Goal: Find specific page/section: Find specific page/section

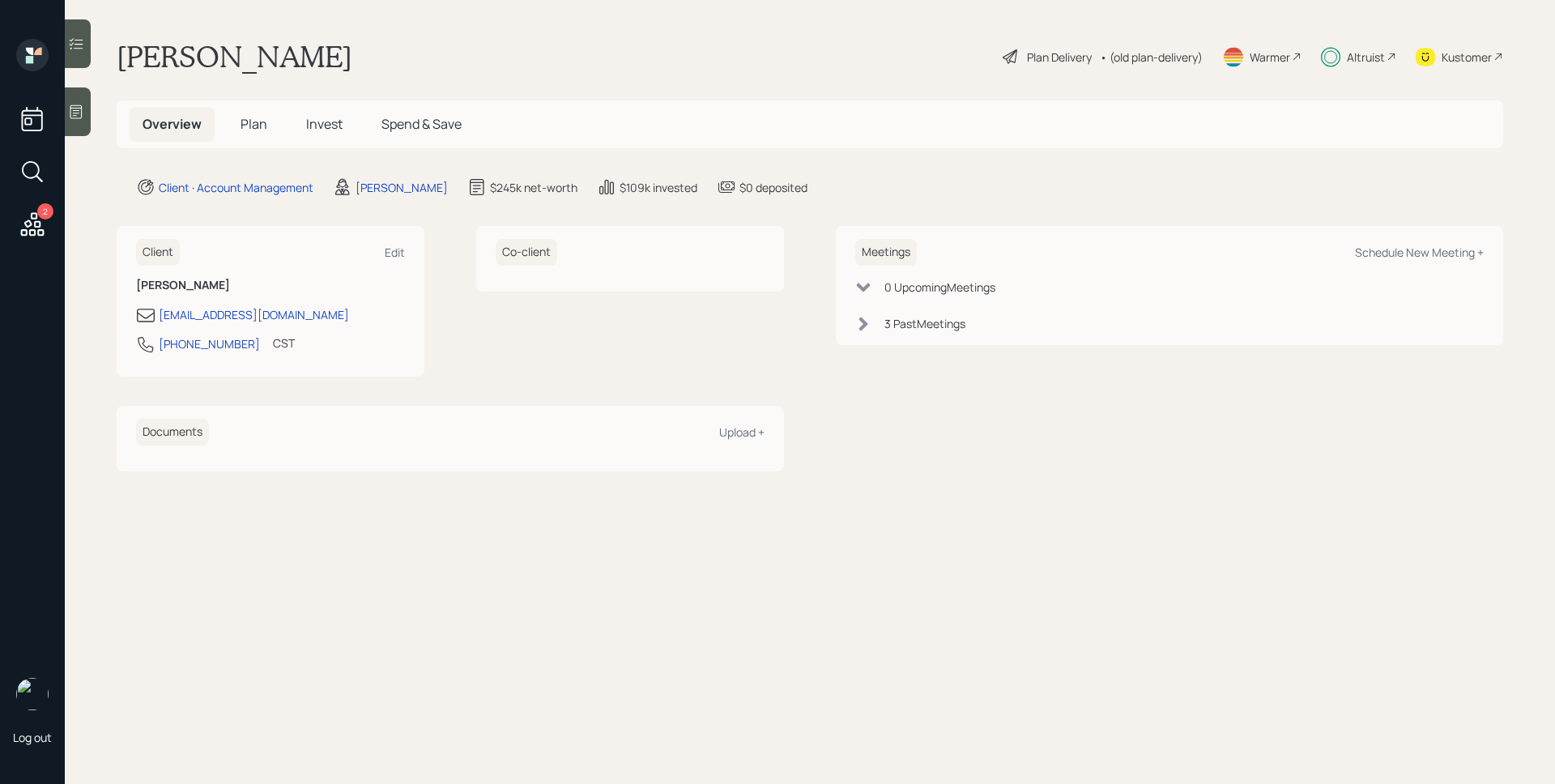
click at [1384, 59] on div "Altruist" at bounding box center [1366, 57] width 38 height 17
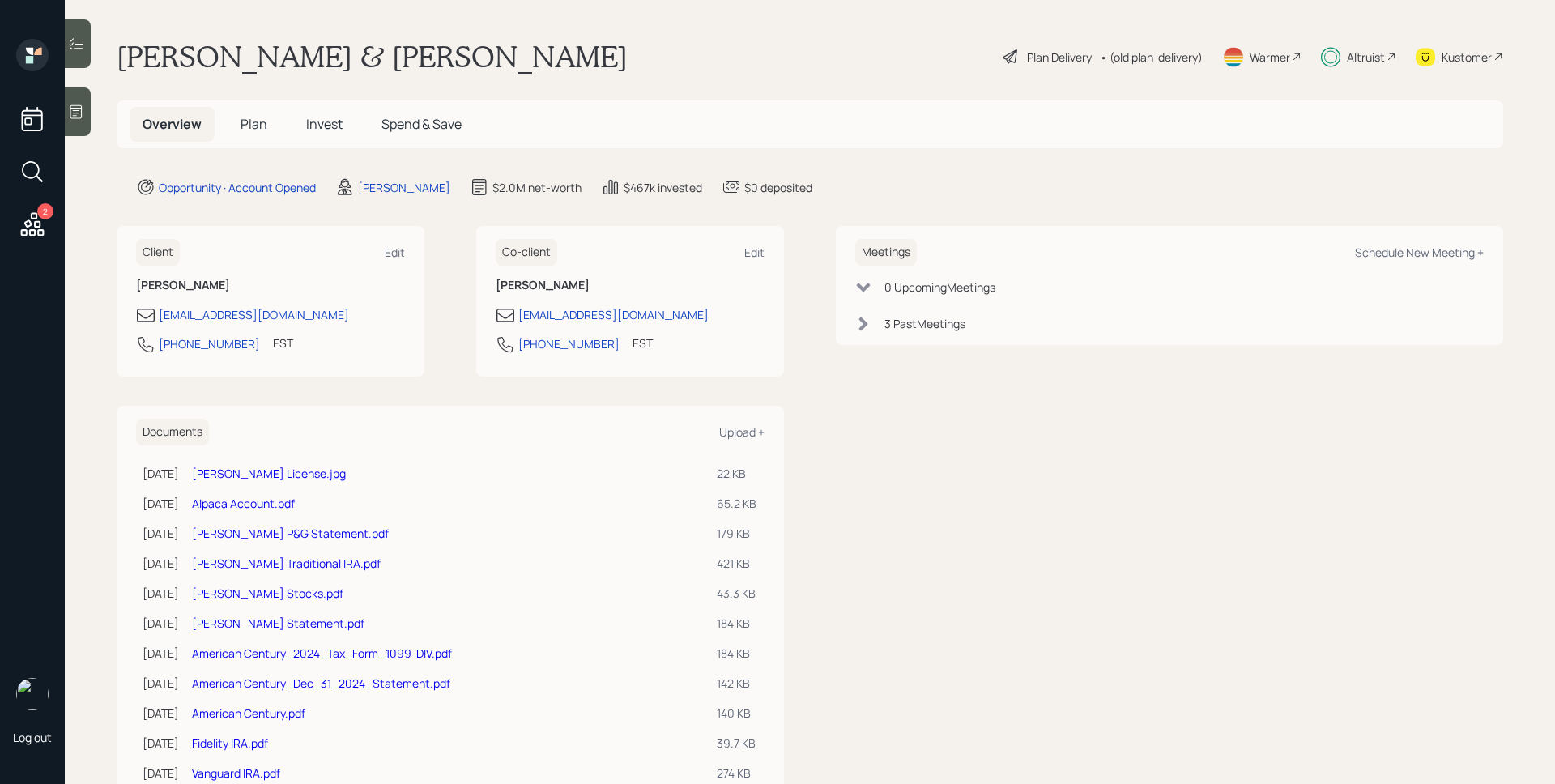
click at [257, 125] on span "Plan" at bounding box center [254, 123] width 27 height 18
